Goal: Task Accomplishment & Management: Complete application form

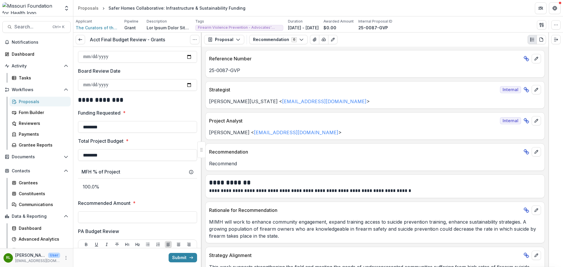
scroll to position [235, 0]
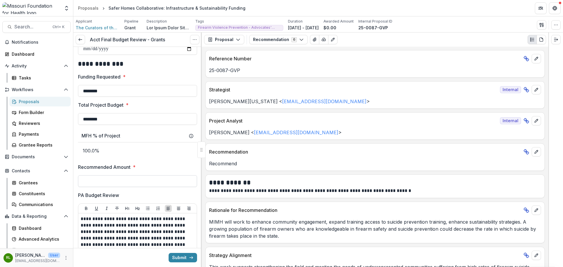
click at [146, 184] on input "Recommended Amount *" at bounding box center [137, 181] width 119 height 12
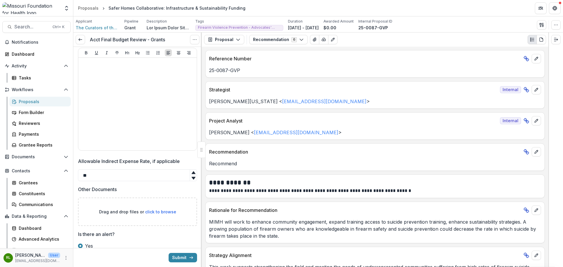
scroll to position [560, 0]
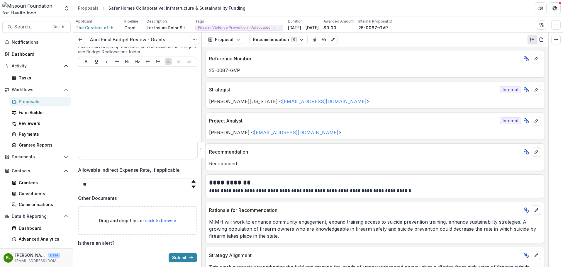
type input "********"
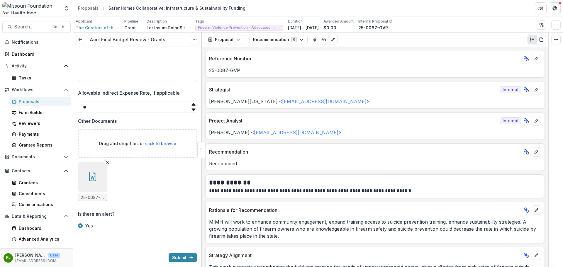
scroll to position [521, 0]
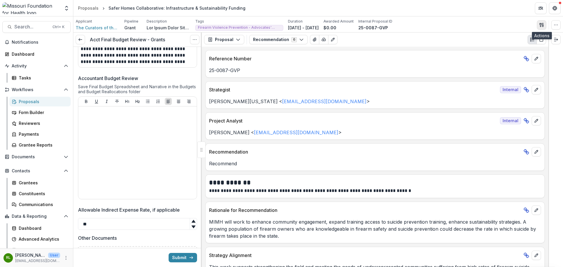
click at [541, 26] on icon "button" at bounding box center [540, 25] width 2 height 4
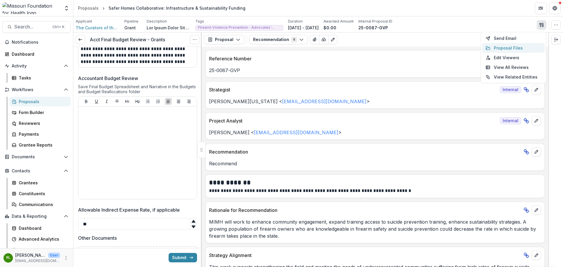
click at [508, 47] on button "Proposal Files" at bounding box center [513, 48] width 63 height 10
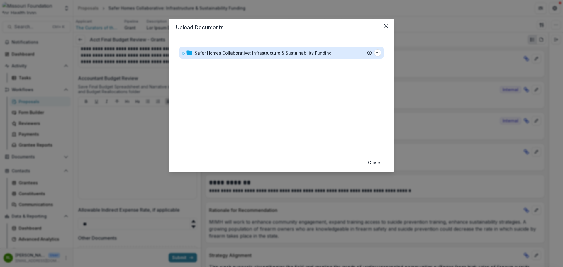
click at [237, 52] on div "Safer Homes Collaborative: Infrastructure & Sustainability Funding" at bounding box center [263, 53] width 137 height 6
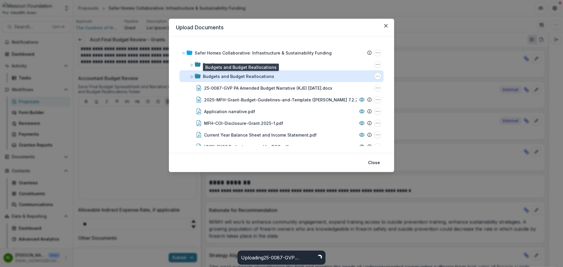
click at [258, 77] on div "Budgets and Budget Reallocations" at bounding box center [238, 76] width 71 height 6
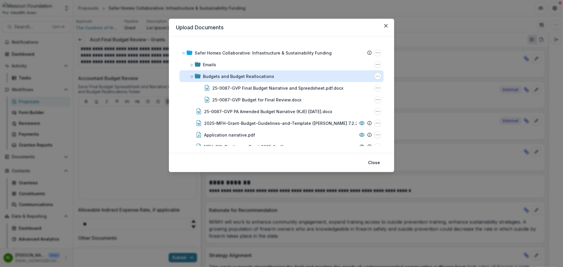
click at [258, 77] on div "Budgets and Budget Reallocations" at bounding box center [238, 76] width 71 height 6
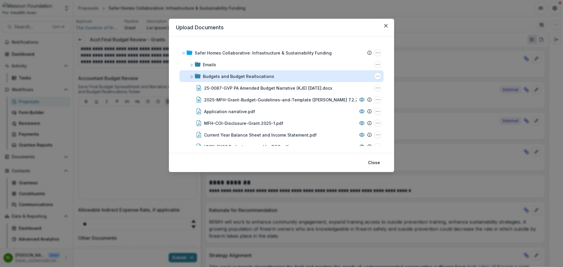
click at [258, 77] on div "Budgets and Budget Reallocations" at bounding box center [238, 76] width 71 height 6
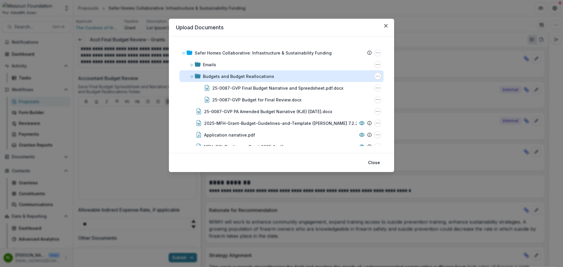
click at [258, 77] on div "Budgets and Budget Reallocations" at bounding box center [238, 76] width 71 height 6
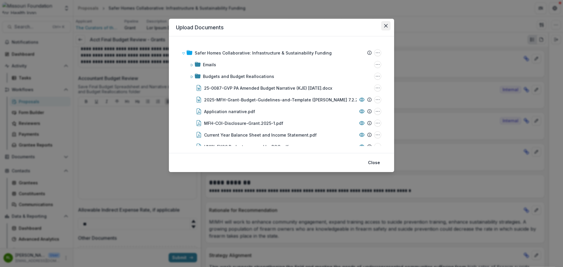
click at [385, 25] on icon "Close" at bounding box center [386, 26] width 4 height 4
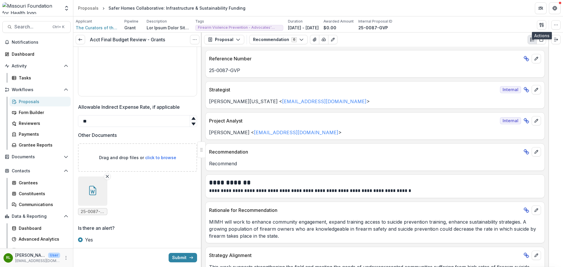
scroll to position [638, 0]
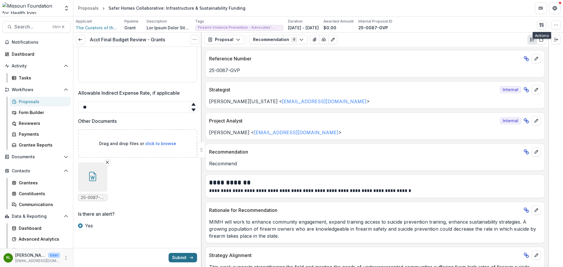
click at [181, 253] on button "Submit" at bounding box center [183, 257] width 28 height 9
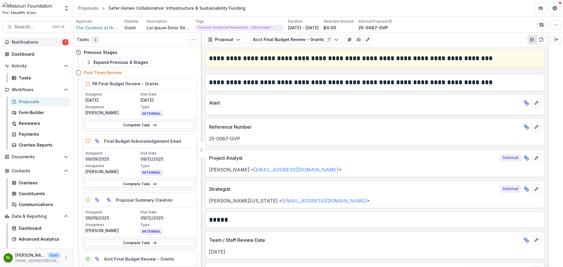
click at [15, 41] on span "Notifications" at bounding box center [37, 42] width 51 height 5
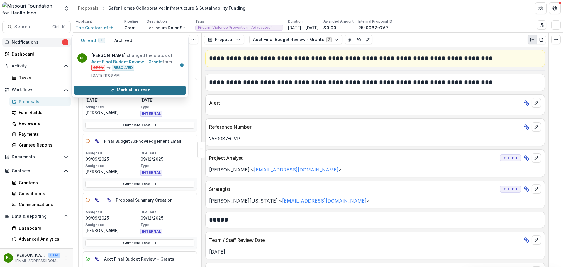
click at [142, 89] on button "Mark all as read" at bounding box center [130, 90] width 112 height 9
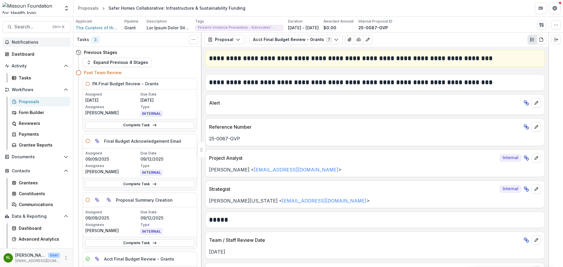
click at [195, 65] on div "Expand Previous 4 Stages" at bounding box center [140, 62] width 114 height 9
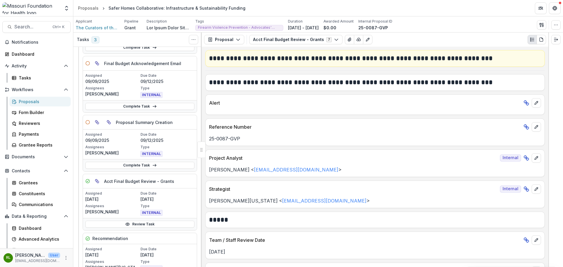
scroll to position [88, 0]
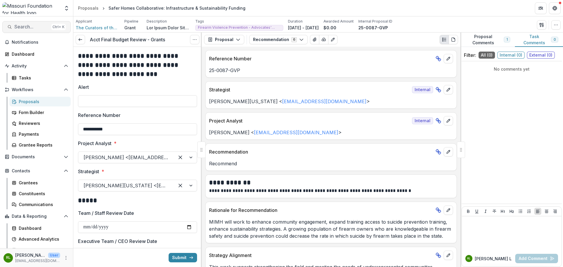
click at [43, 30] on span "Search..." at bounding box center [31, 27] width 35 height 6
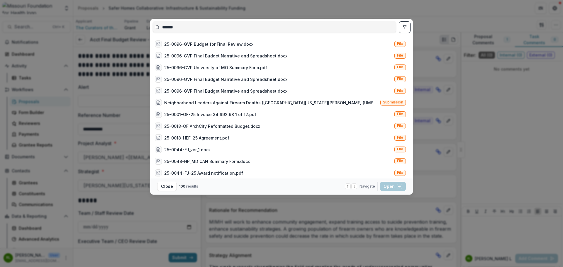
type input "*******"
click at [407, 26] on icon "toggle filters" at bounding box center [404, 27] width 5 height 5
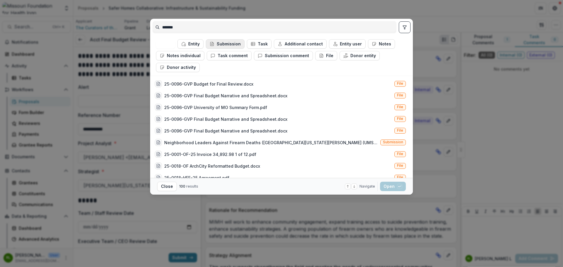
click at [220, 44] on button "Submission" at bounding box center [225, 43] width 39 height 9
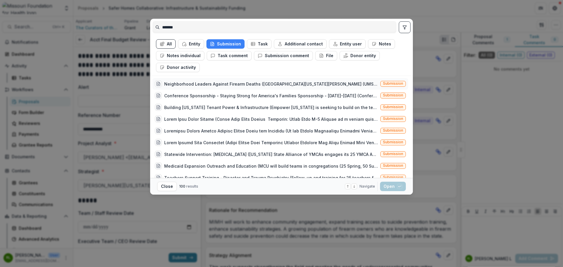
click at [339, 83] on div "Neighborhood Leaders Against Firearm Deaths ([GEOGRAPHIC_DATA][US_STATE][PERSON…" at bounding box center [271, 84] width 214 height 6
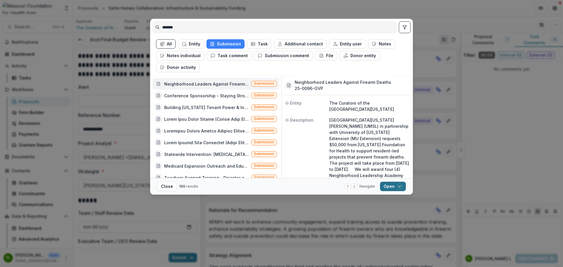
click at [402, 185] on div "button" at bounding box center [399, 186] width 5 height 5
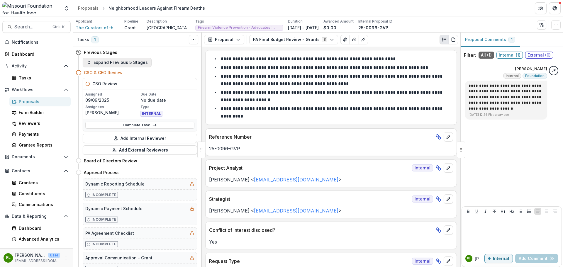
click at [107, 65] on button "Expand Previous 5 Stages" at bounding box center [117, 62] width 69 height 9
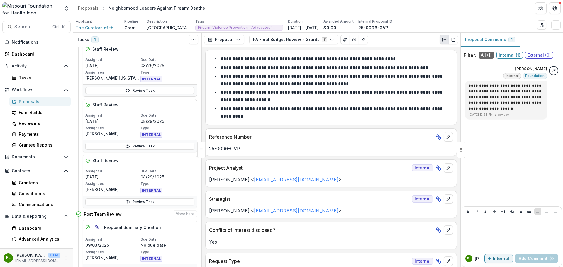
scroll to position [352, 0]
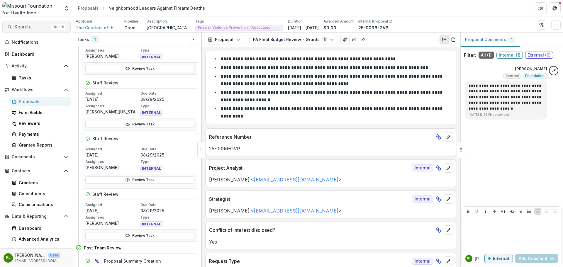
click at [38, 23] on button "Search... Ctrl + K" at bounding box center [36, 27] width 68 height 12
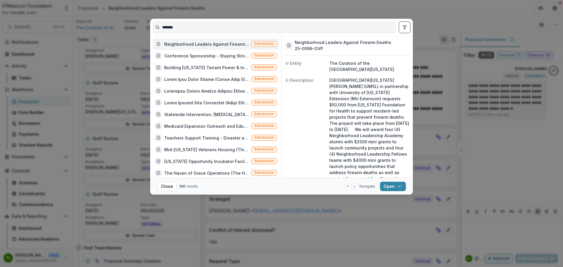
click at [196, 25] on input "*******" at bounding box center [274, 27] width 243 height 9
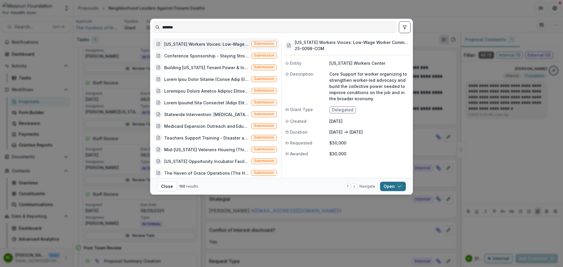
type input "*******"
click at [394, 183] on button "Open with enter key" at bounding box center [393, 186] width 26 height 9
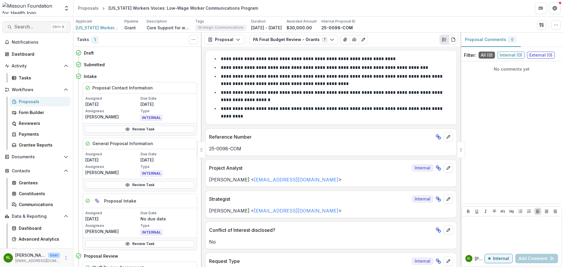
click at [42, 26] on span "Search..." at bounding box center [31, 27] width 35 height 6
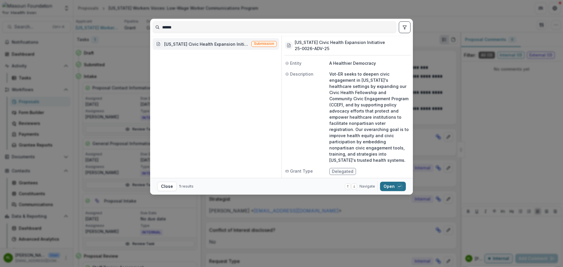
type input "******"
click at [381, 188] on button "Open with enter key" at bounding box center [393, 186] width 26 height 9
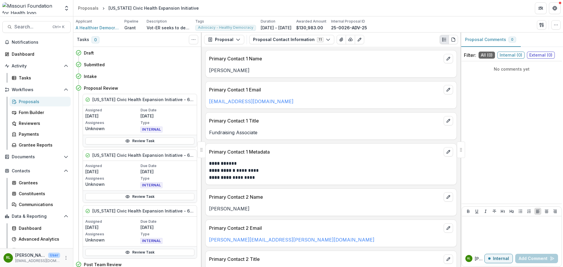
scroll to position [180, 0]
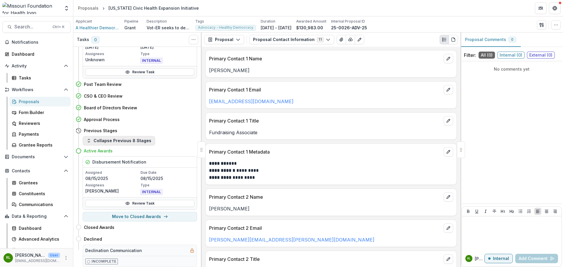
click at [123, 140] on button "Collapse Previous 8 Stages" at bounding box center [119, 140] width 72 height 9
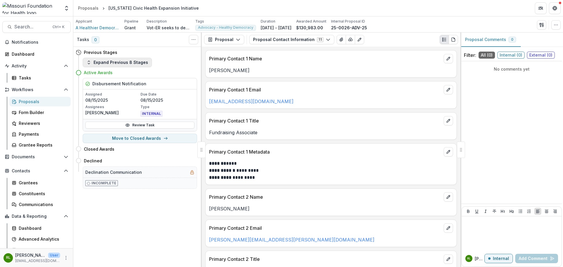
scroll to position [0, 0]
click at [137, 63] on button "Expand Previous 8 Stages" at bounding box center [117, 62] width 69 height 9
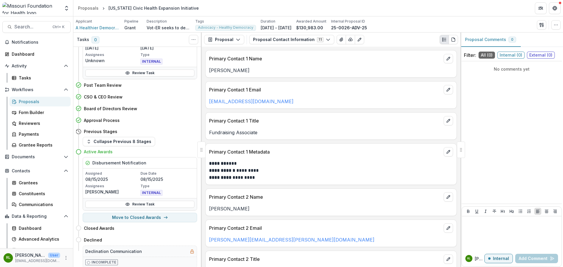
scroll to position [180, 0]
click at [38, 25] on span "Search..." at bounding box center [31, 27] width 35 height 6
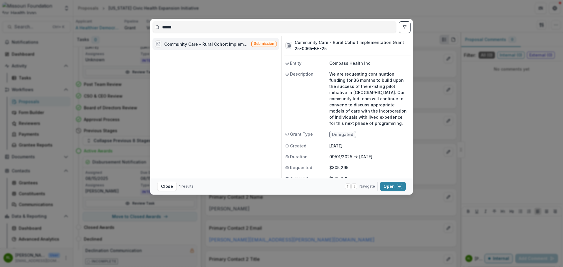
type input "******"
click at [395, 180] on footer "Close 1 results Navigate up and down with arrow keys Open with enter key" at bounding box center [281, 186] width 263 height 17
click at [397, 184] on button "Open with enter key" at bounding box center [393, 186] width 26 height 9
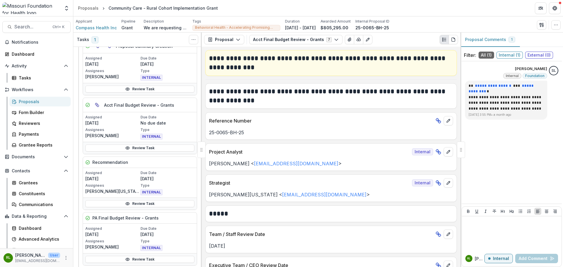
scroll to position [205, 0]
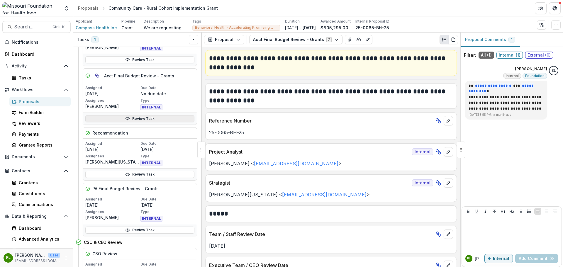
click at [176, 121] on link "Review Task" at bounding box center [139, 118] width 109 height 7
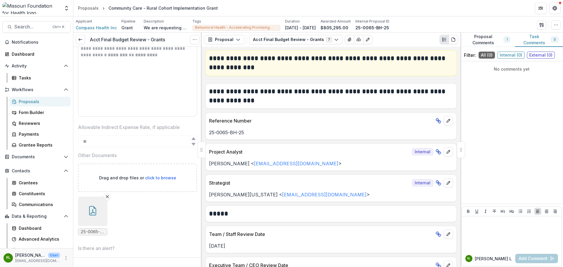
scroll to position [553, 0]
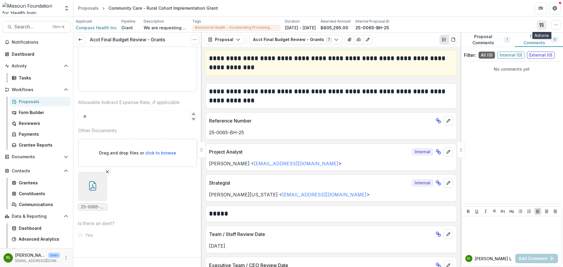
click at [537, 23] on button "button" at bounding box center [541, 24] width 9 height 9
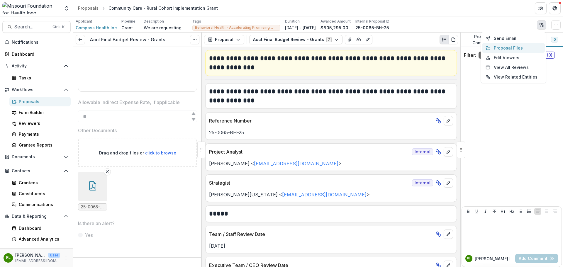
click at [519, 45] on button "Proposal Files" at bounding box center [513, 48] width 63 height 10
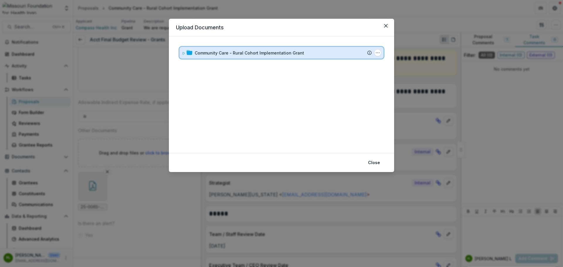
click at [181, 55] on div "Community Care - Rural Cohort Implementation Grant Submission Temelio Proposal …" at bounding box center [281, 53] width 204 height 12
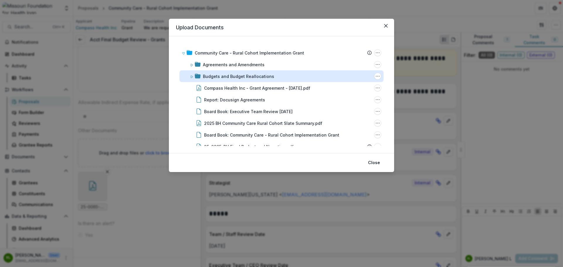
click at [248, 74] on div "Budgets and Budget Reallocations" at bounding box center [238, 76] width 71 height 6
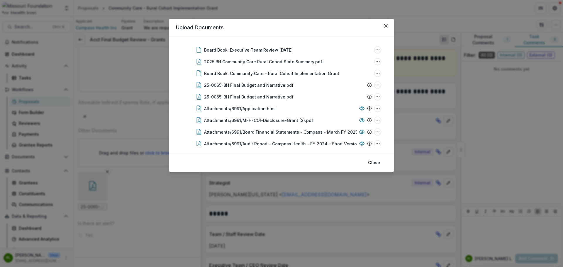
scroll to position [88, 0]
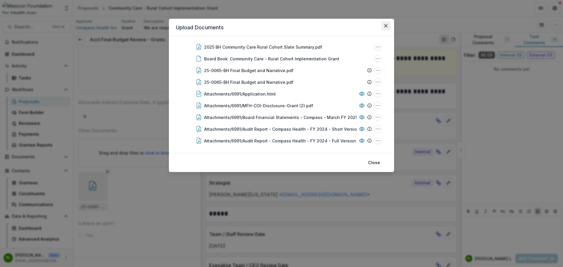
click at [383, 28] on button "Close" at bounding box center [385, 25] width 9 height 9
